Goal: Find contact information: Find contact information

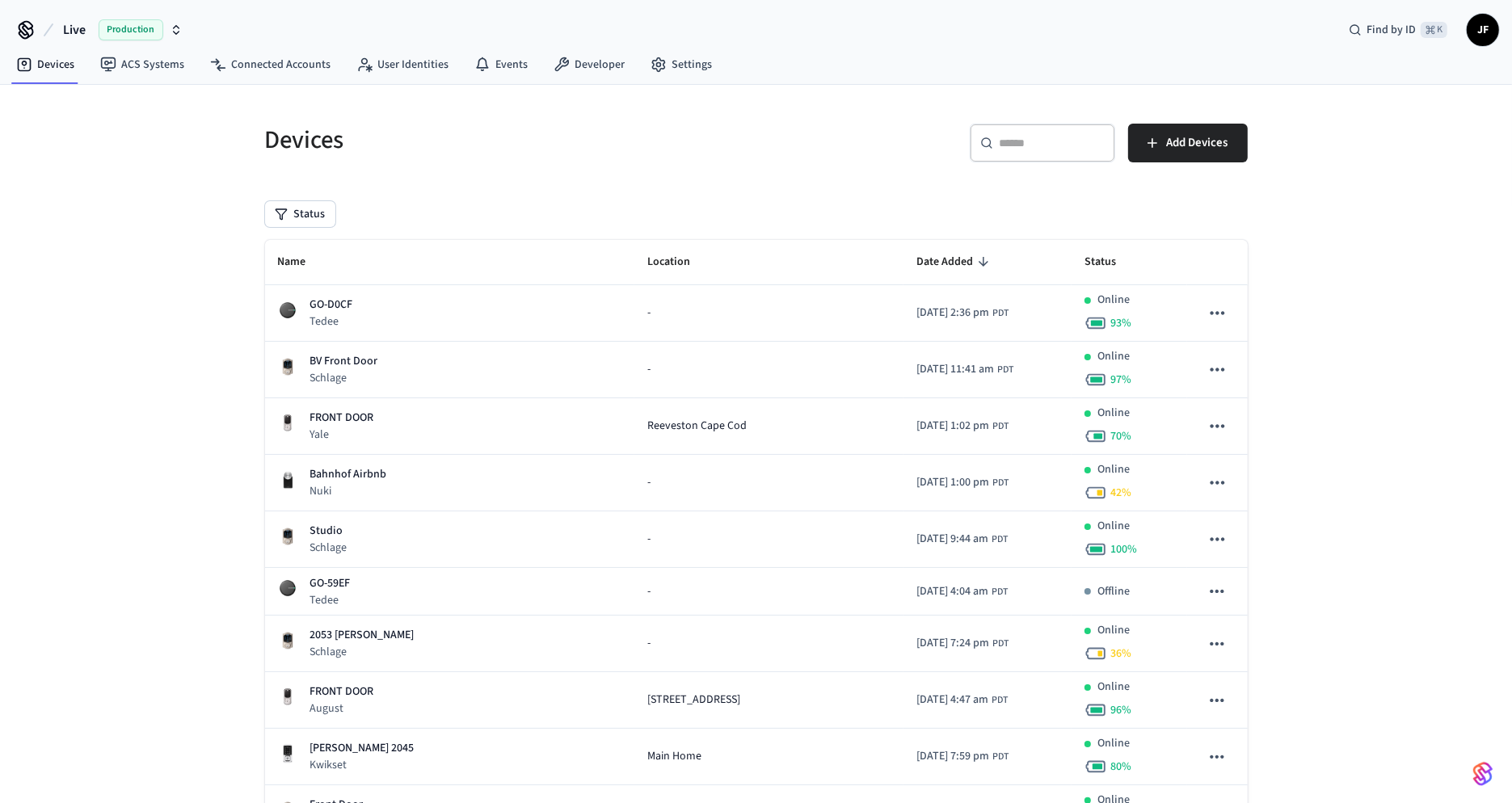
click at [65, 23] on span "Live" at bounding box center [74, 30] width 23 height 19
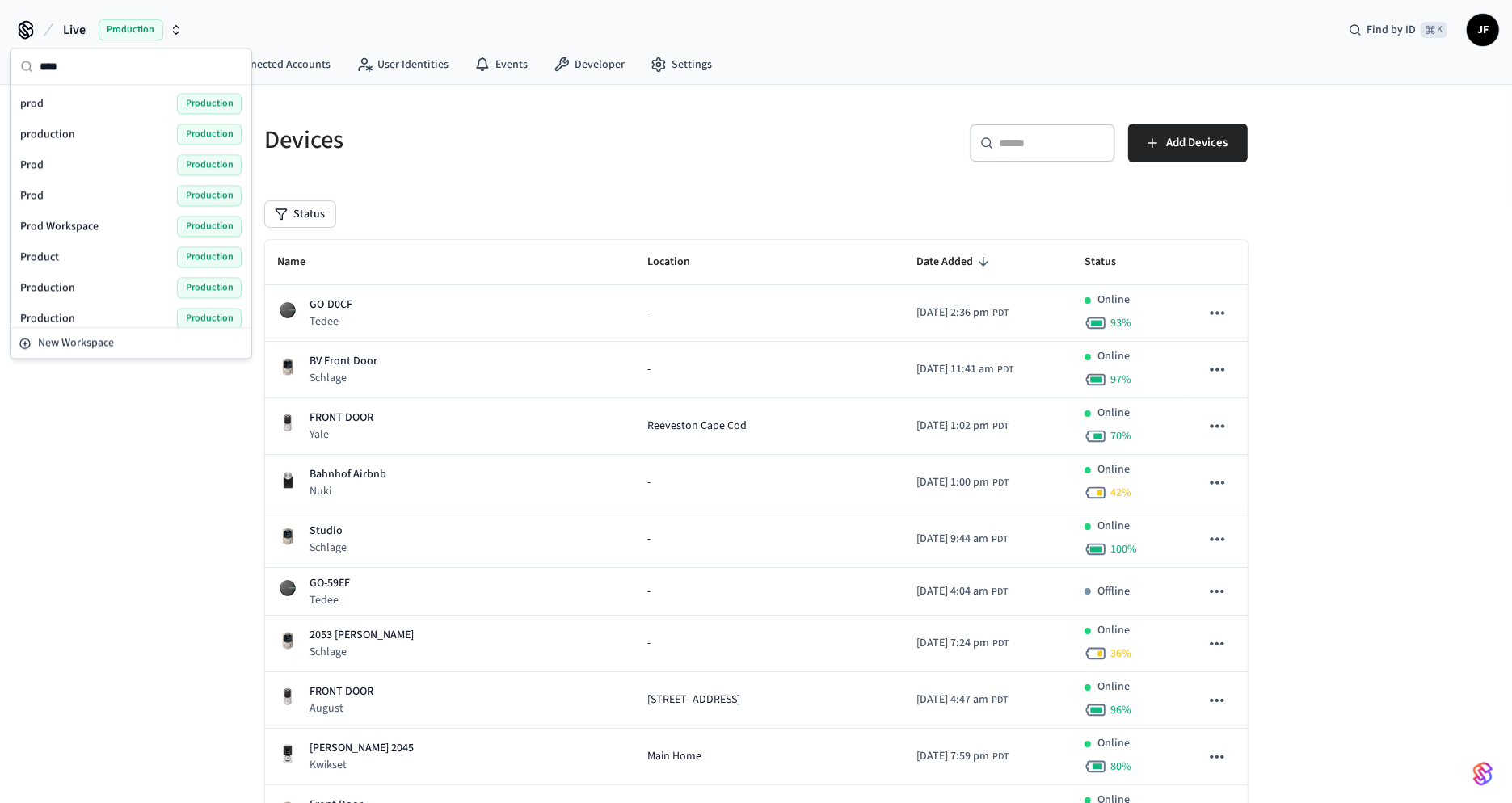
type input "****"
click at [62, 108] on div "prod Production" at bounding box center [131, 103] width 222 height 21
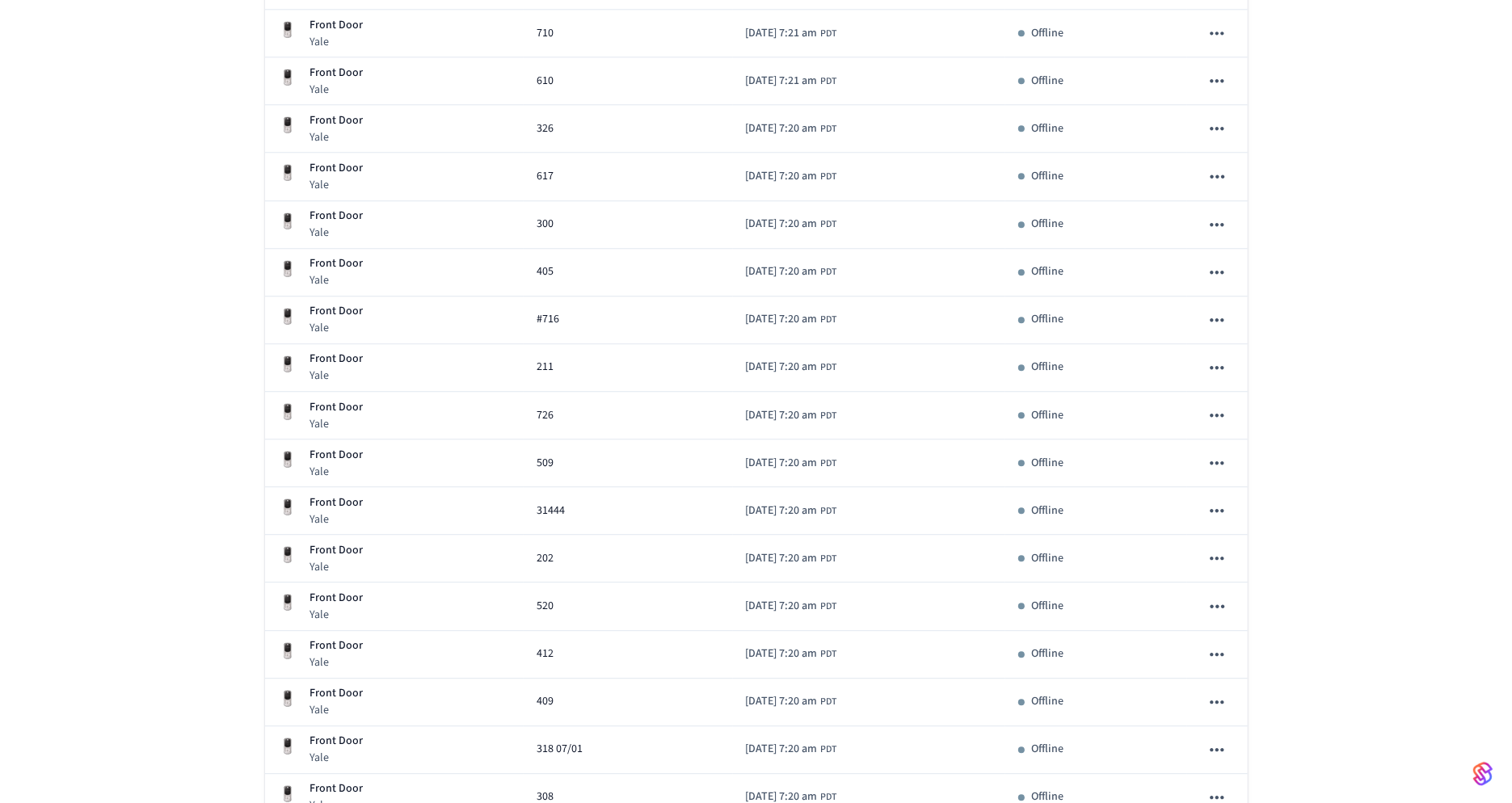
scroll to position [4327, 0]
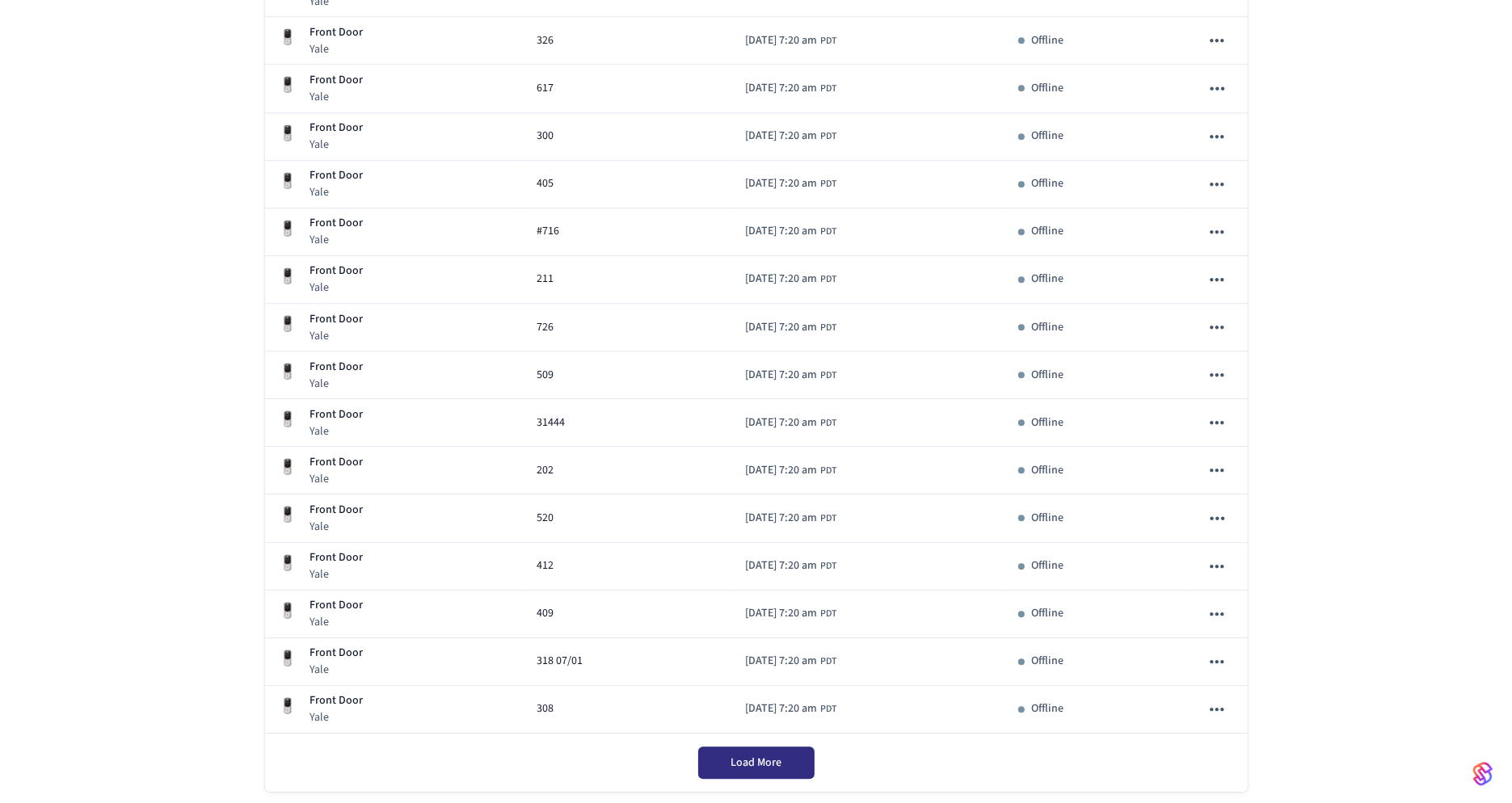
click at [727, 733] on div "Load More" at bounding box center [756, 762] width 983 height 58
click at [771, 746] on button "Load More" at bounding box center [756, 762] width 117 height 33
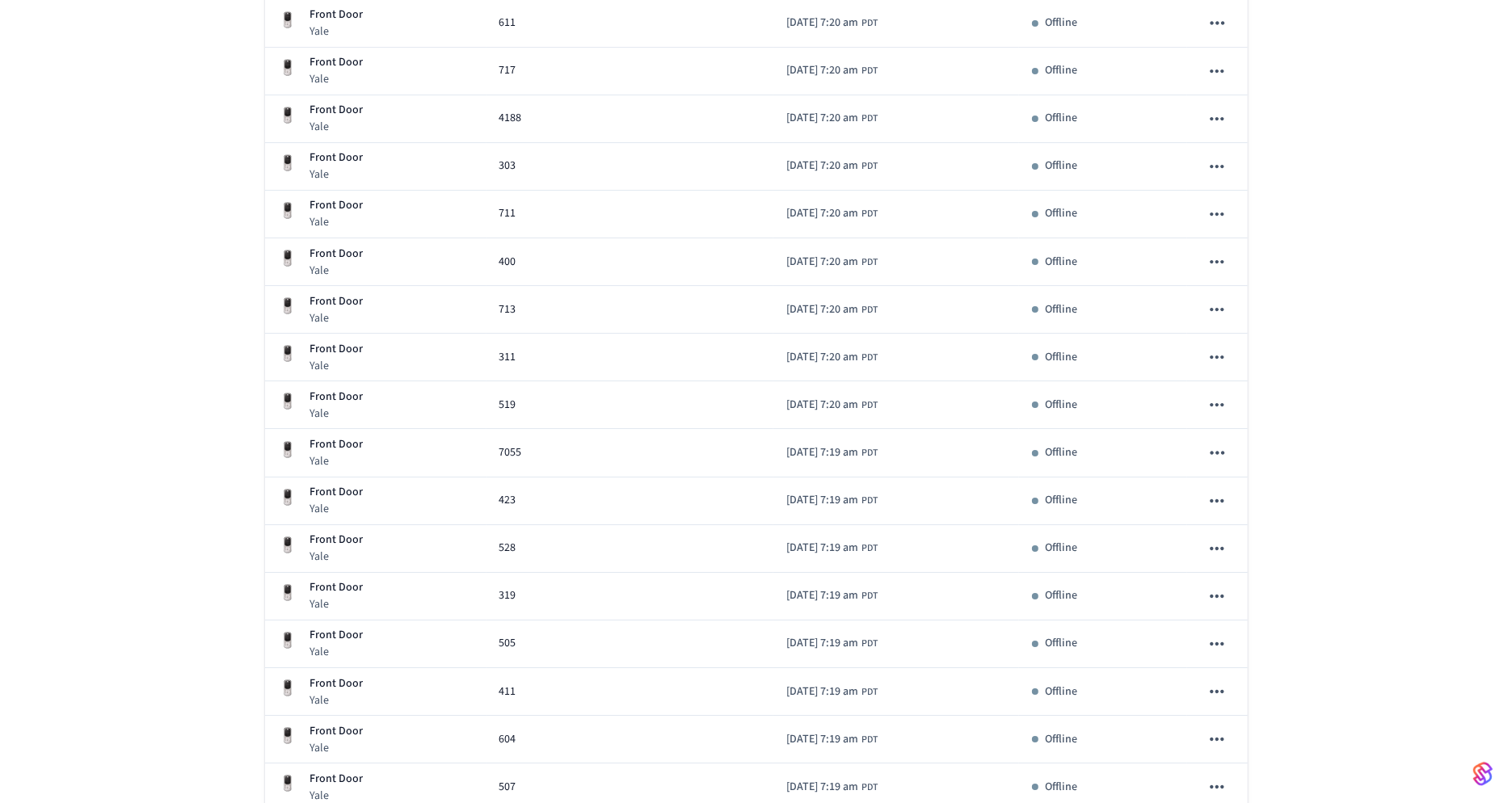
scroll to position [5617, 0]
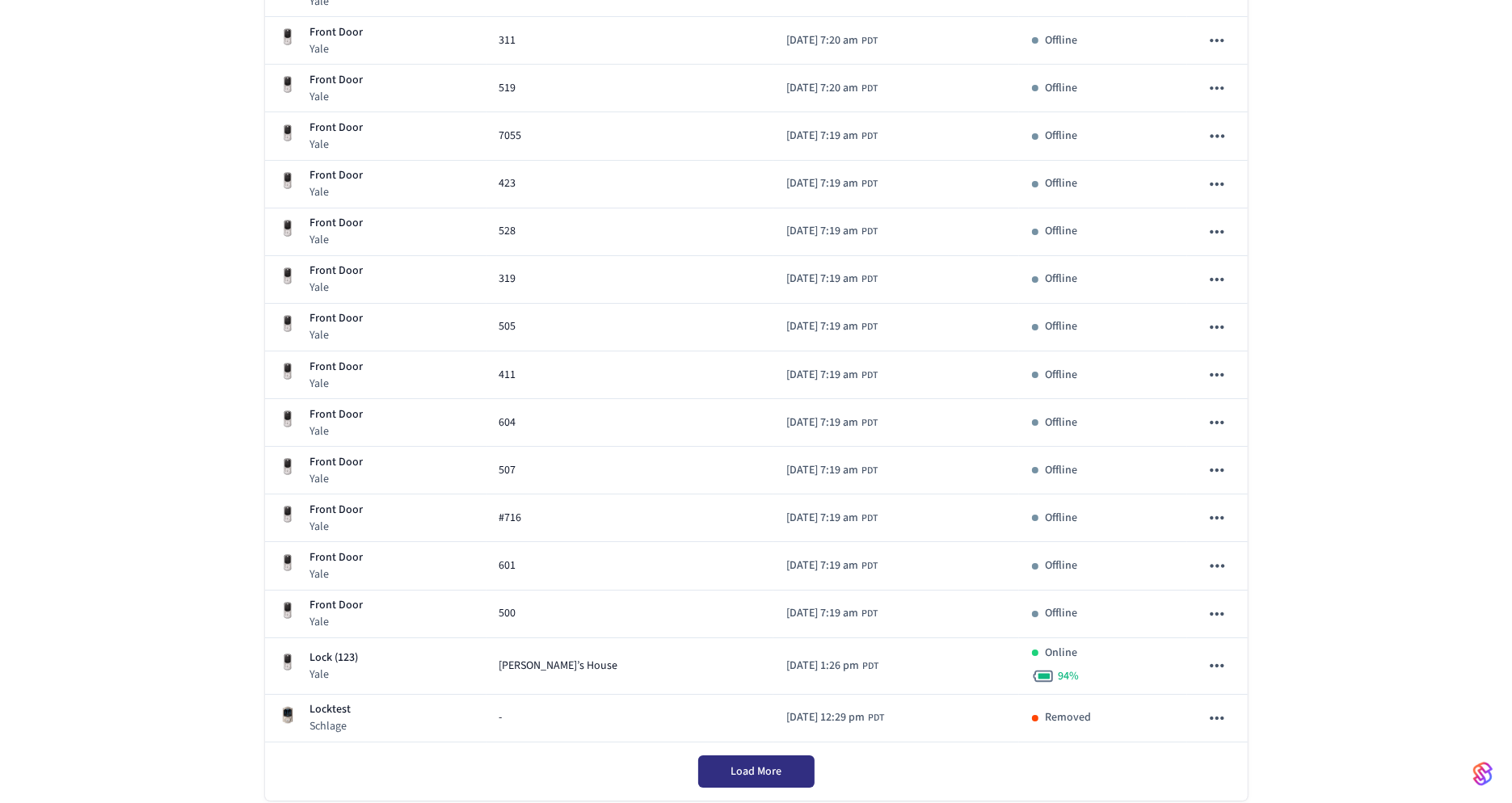
click at [752, 755] on button "Load More" at bounding box center [756, 771] width 117 height 33
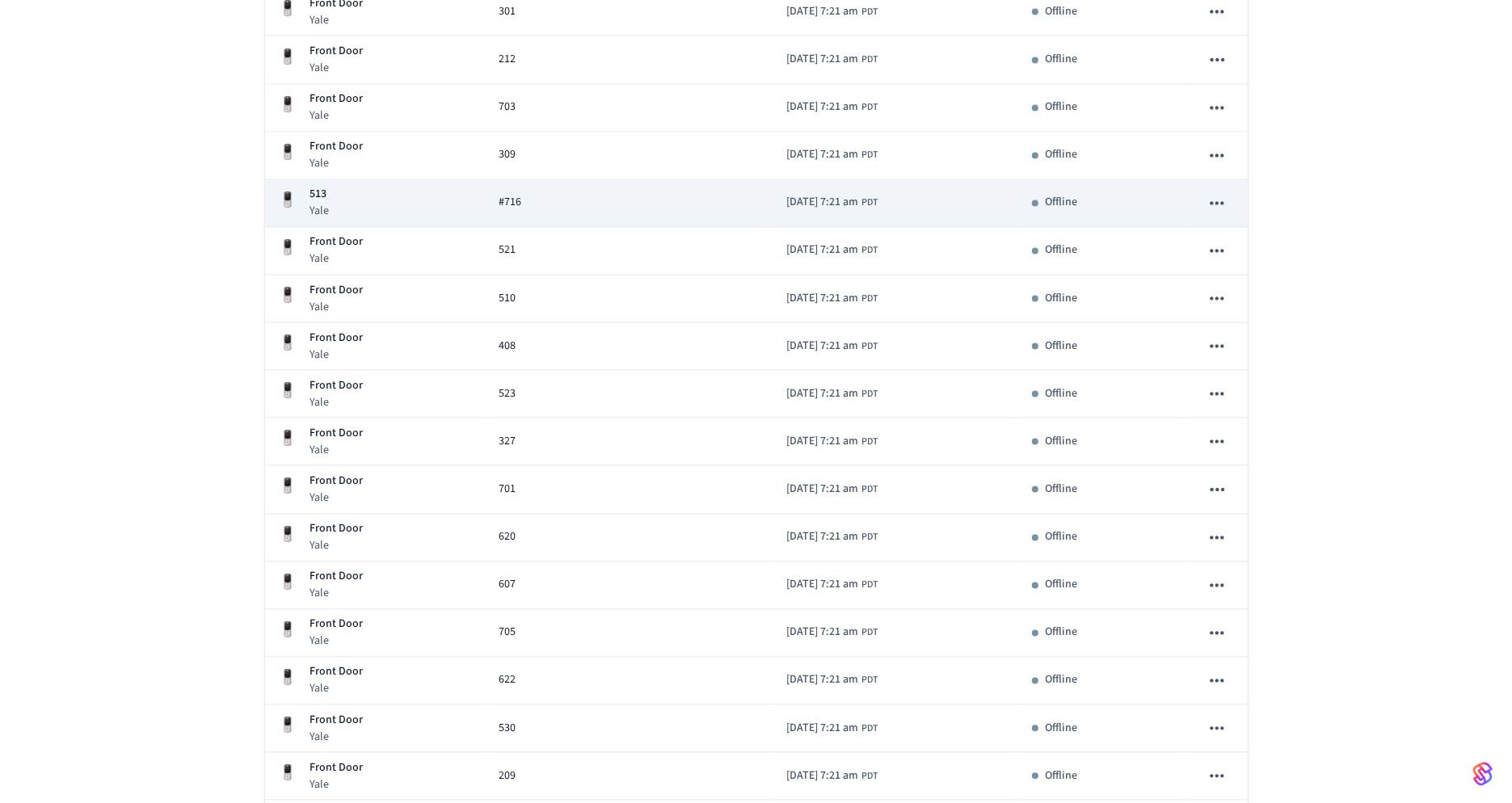
scroll to position [3068, 0]
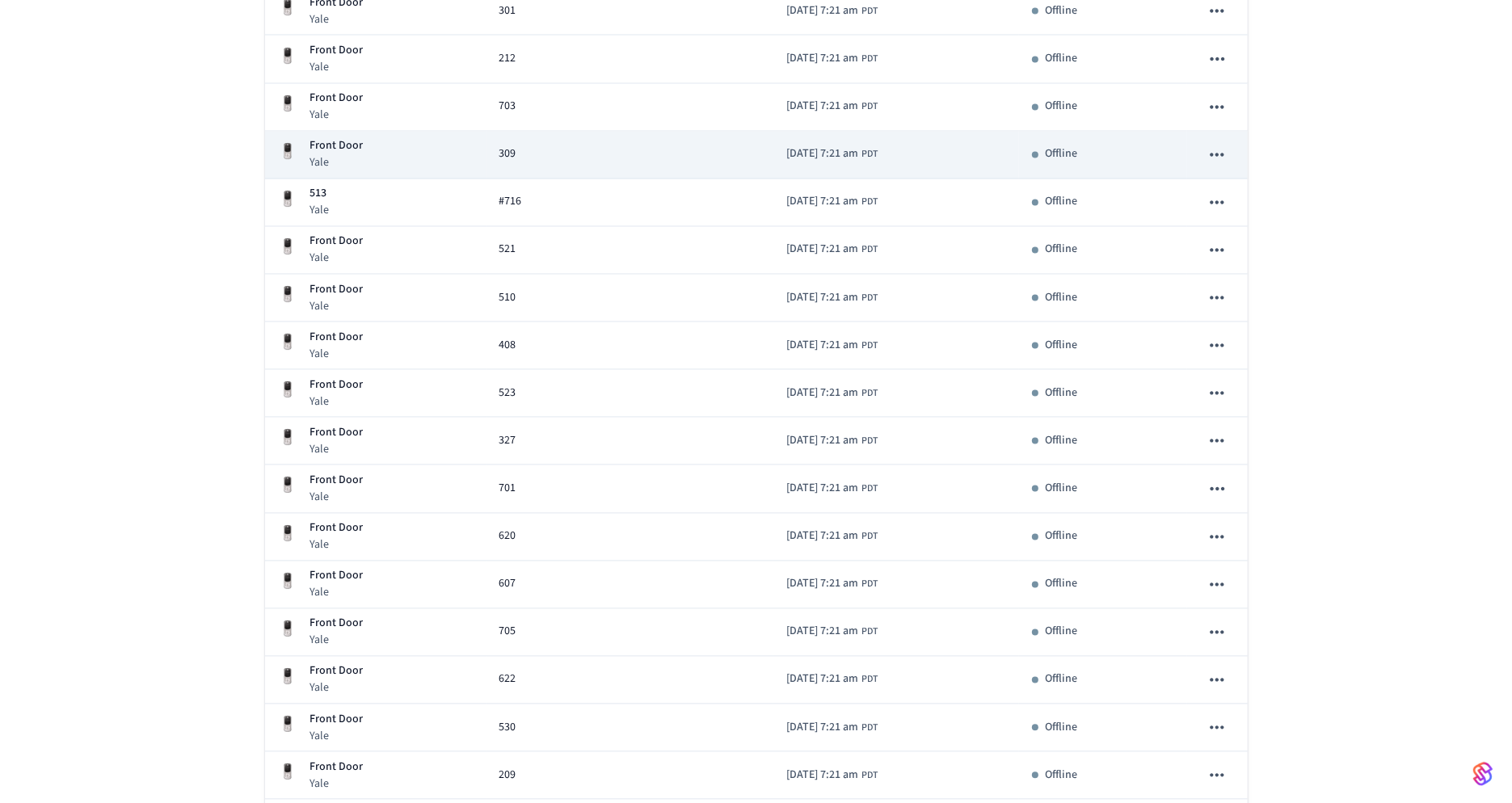
click at [451, 148] on div "Front Door Yale" at bounding box center [376, 153] width 195 height 33
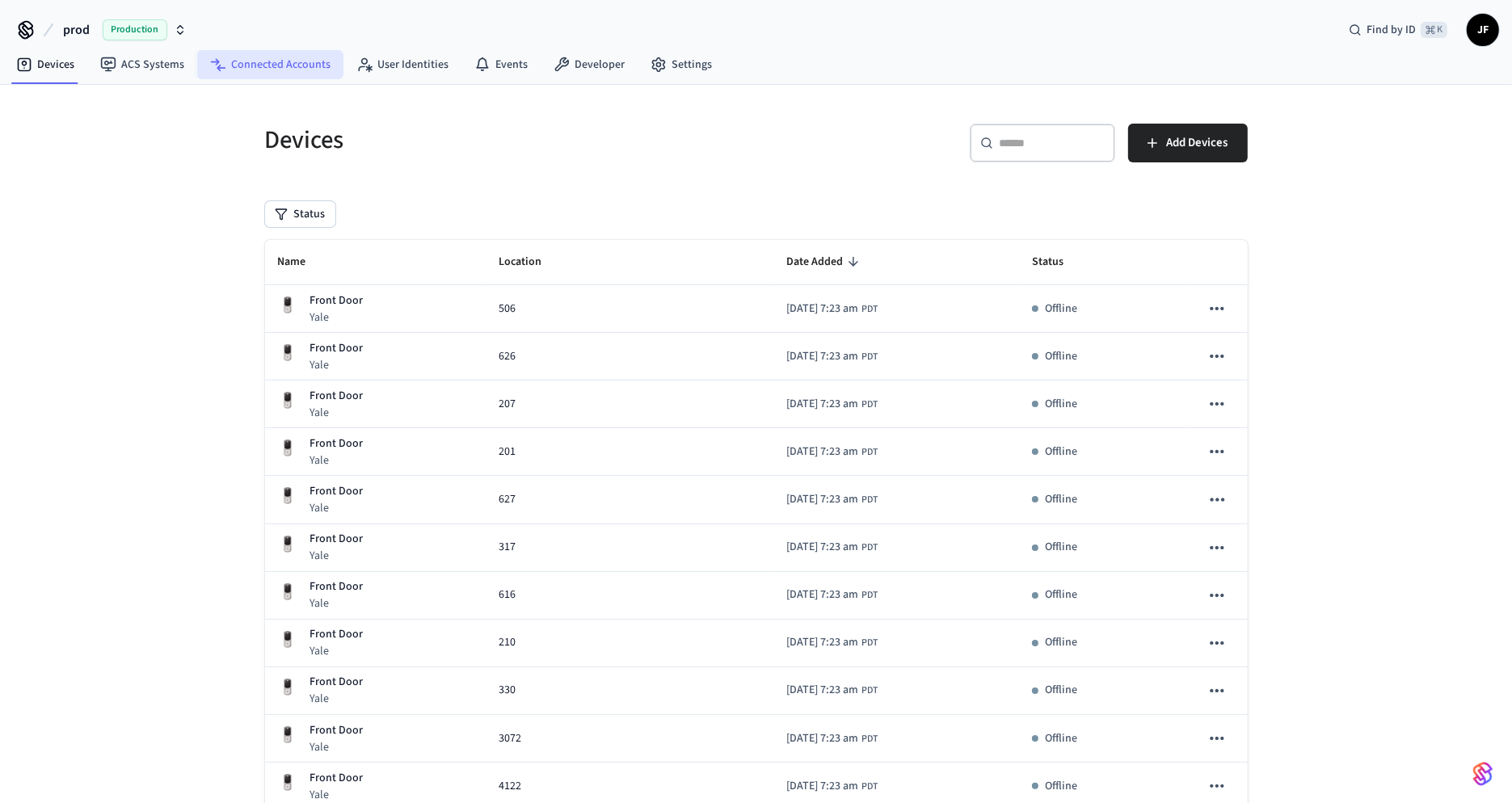
click at [259, 77] on link "Connected Accounts" at bounding box center [270, 64] width 147 height 29
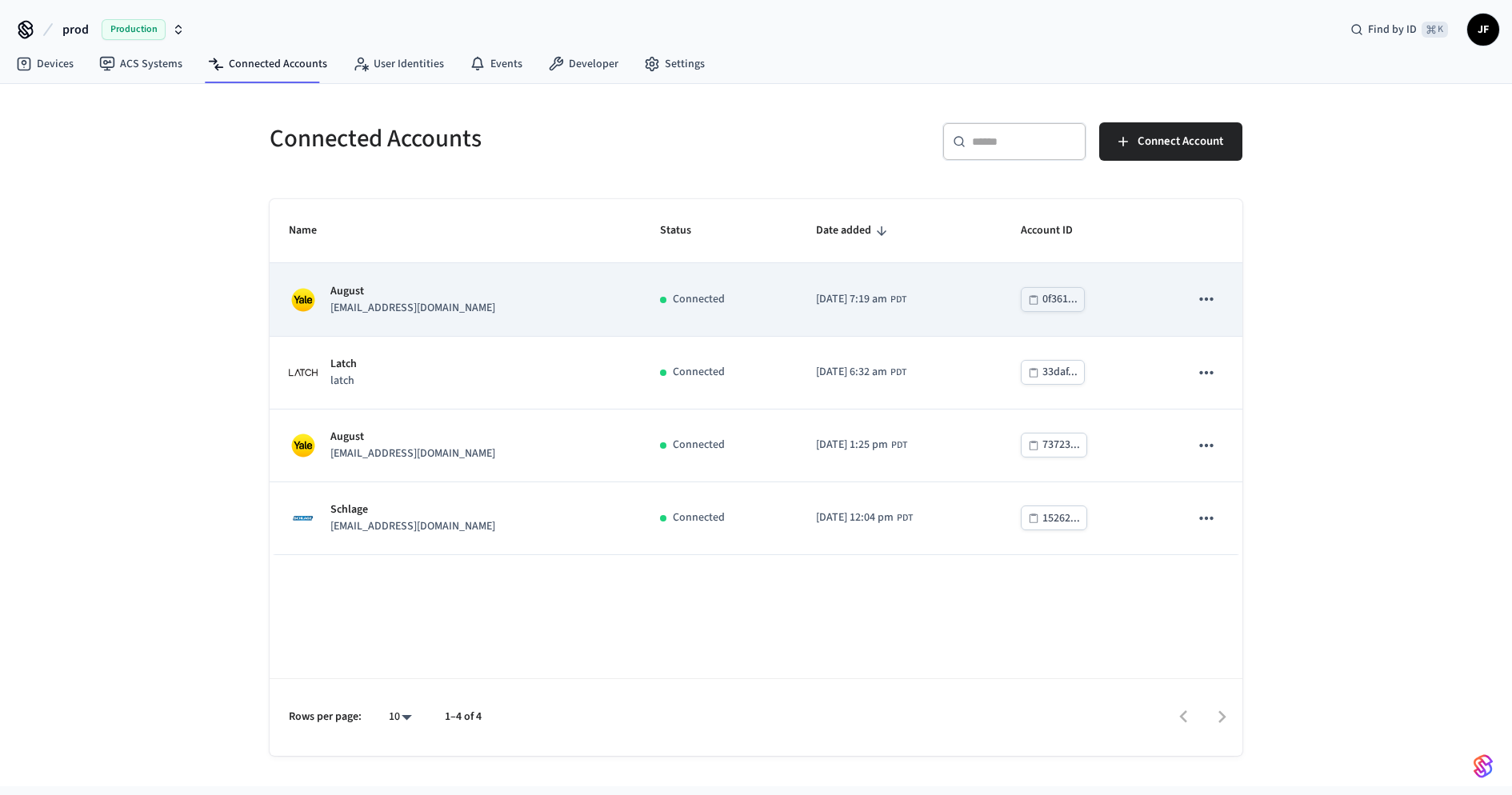
click at [553, 310] on div "August [EMAIL_ADDRESS][DOMAIN_NAME]" at bounding box center [455, 300] width 332 height 33
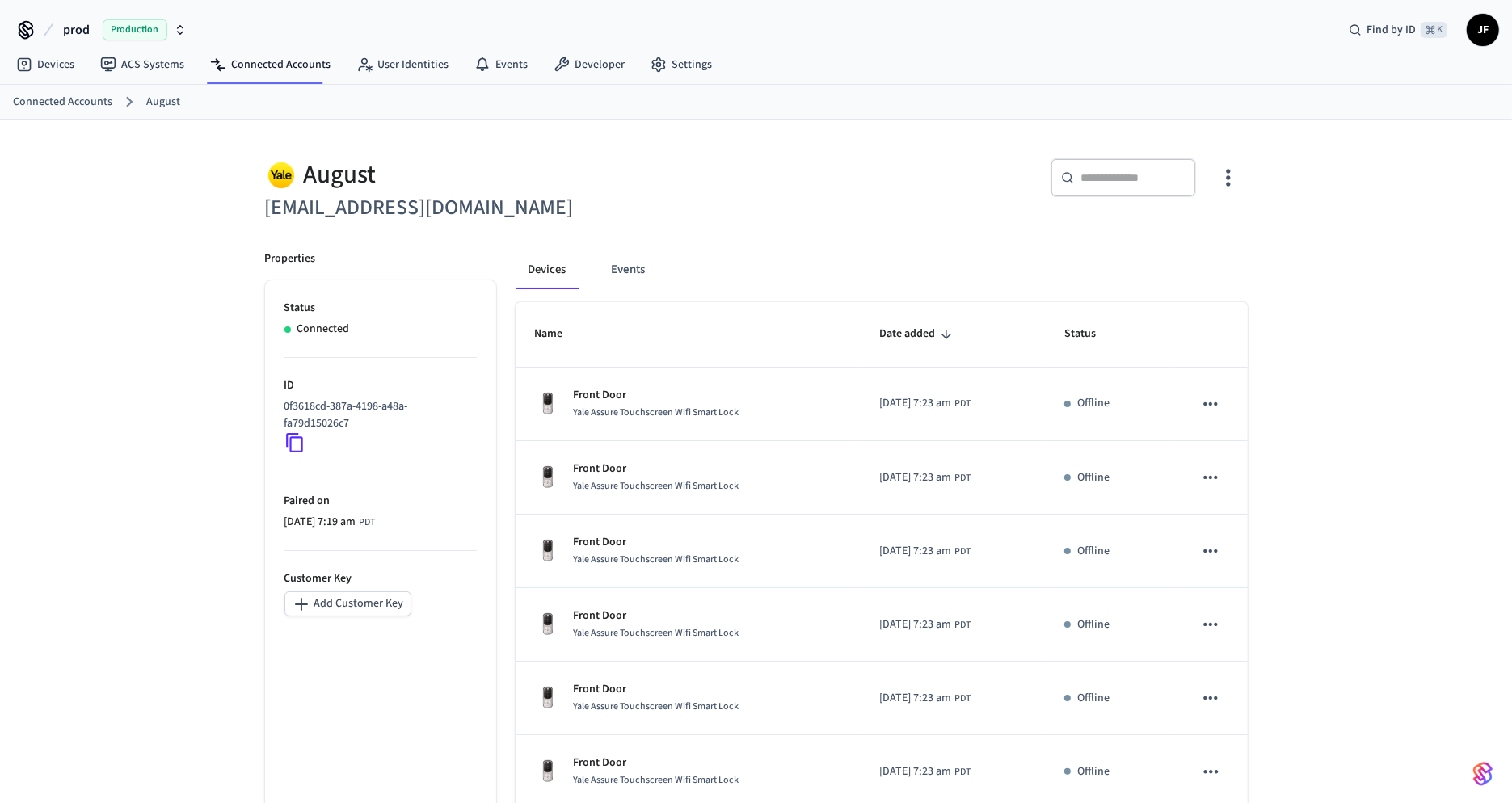
click at [505, 192] on h6 "[EMAIL_ADDRESS][DOMAIN_NAME]" at bounding box center [505, 208] width 482 height 33
drag, startPoint x: 494, startPoint y: 210, endPoint x: 375, endPoint y: 216, distance: 119.2
click at [375, 216] on h6 "[EMAIL_ADDRESS][DOMAIN_NAME]" at bounding box center [505, 208] width 482 height 33
copy h6 "[DOMAIN_NAME]"
click at [845, 182] on div "​ ​" at bounding box center [1007, 184] width 482 height 52
